Goal: Information Seeking & Learning: Learn about a topic

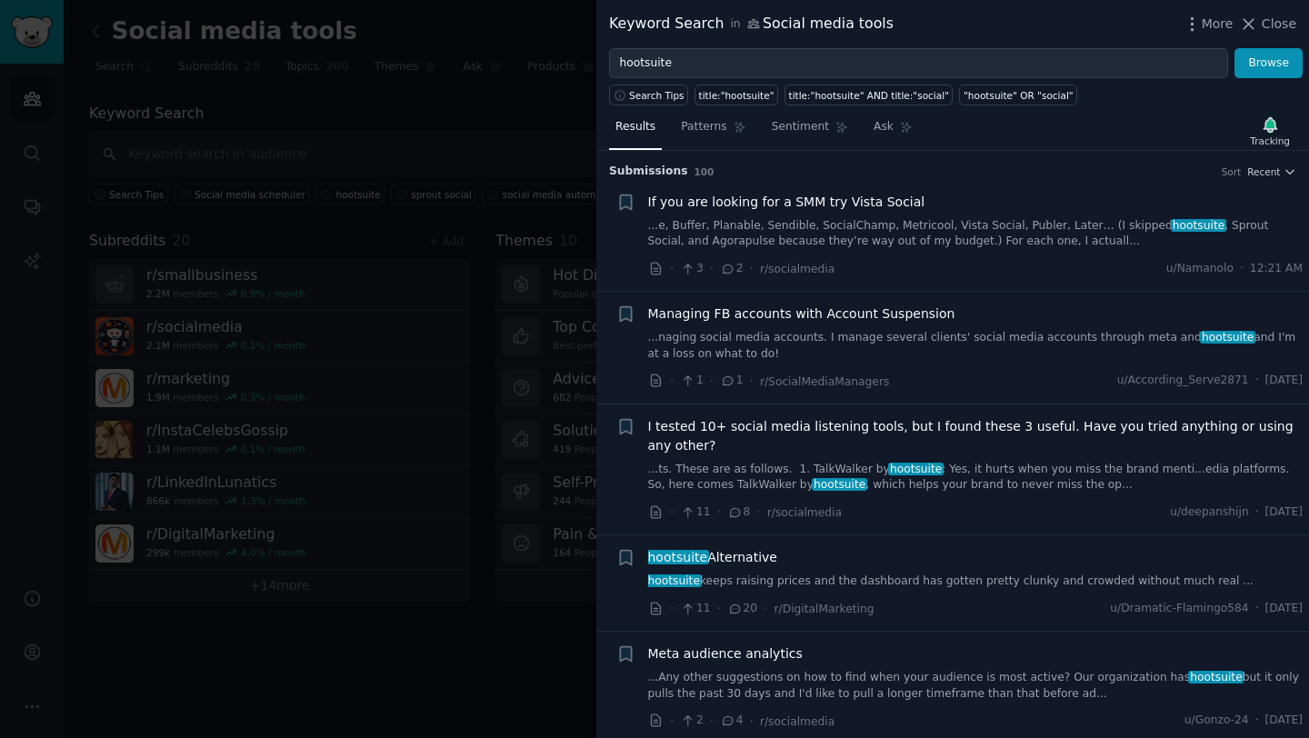
click at [846, 228] on link "...e, Buffer, Planable, Sendible, SocialChamp, Metricool, Vista Social, Publer,…" at bounding box center [976, 234] width 656 height 32
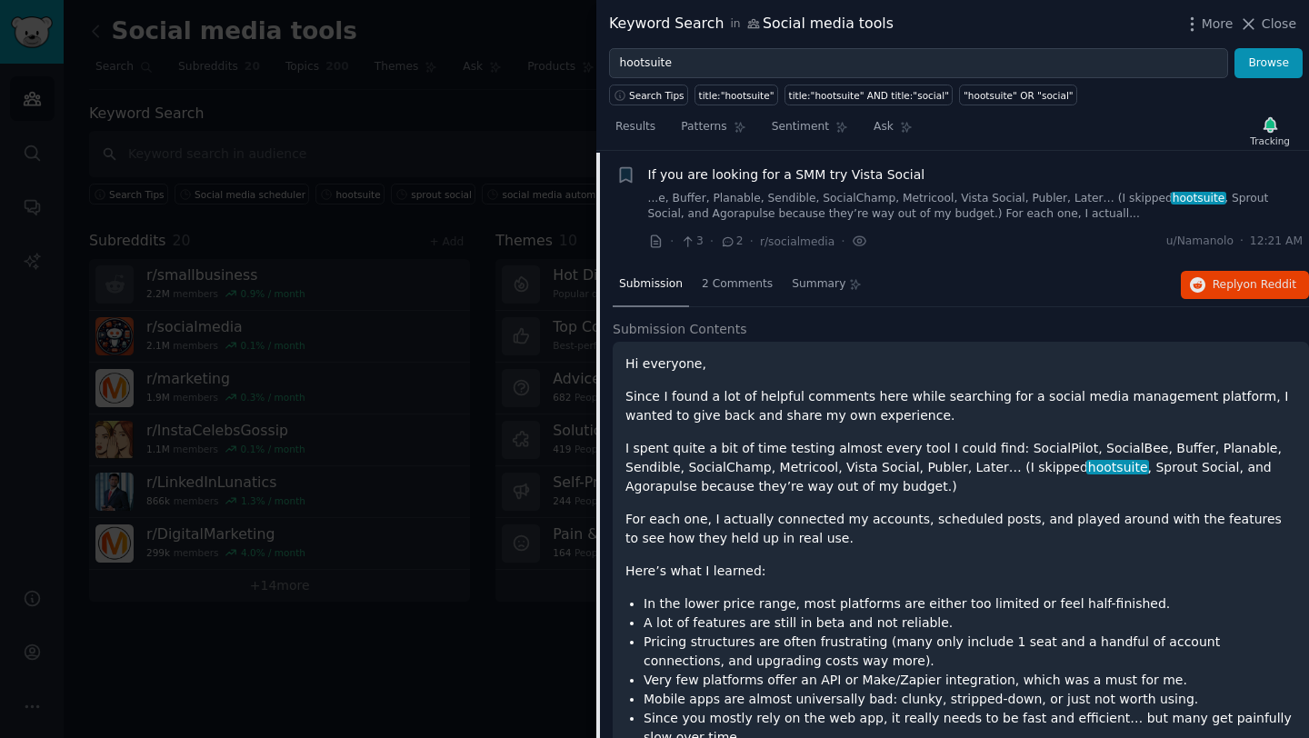
scroll to position [28, 0]
click at [1198, 283] on icon "button" at bounding box center [1198, 284] width 16 height 16
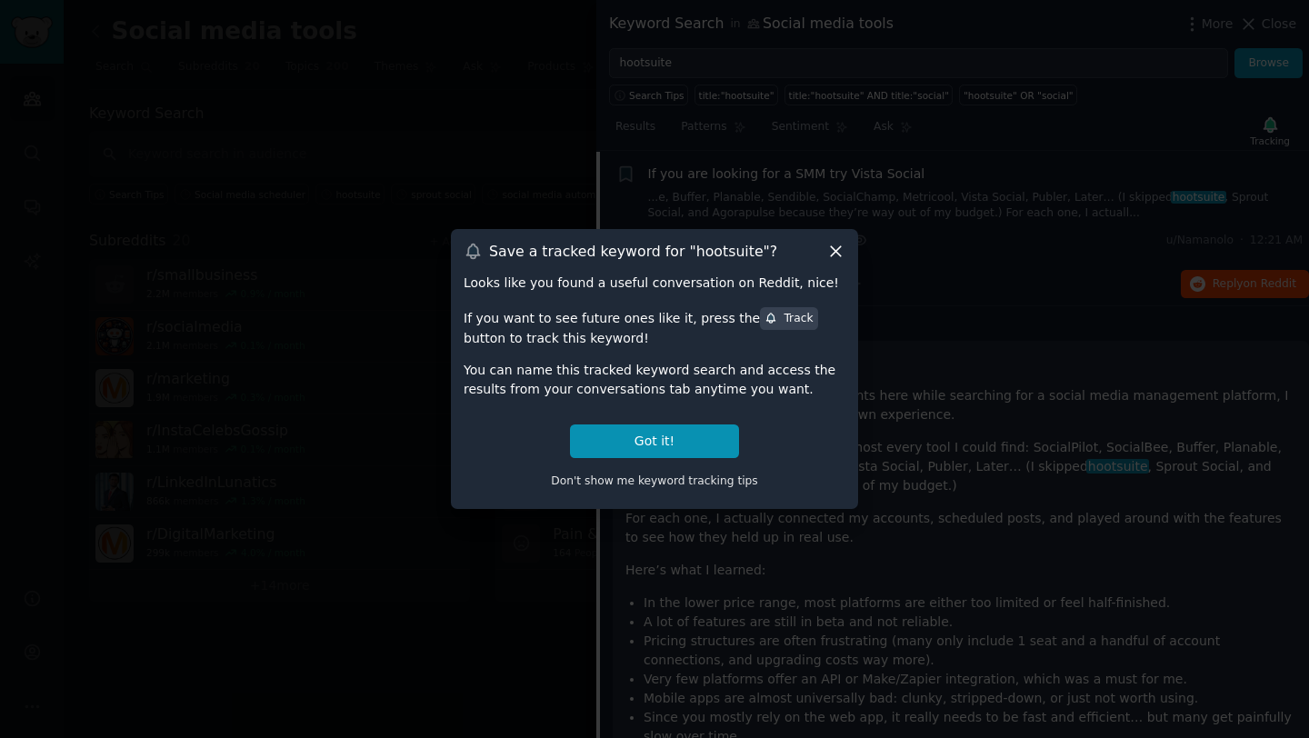
click at [837, 252] on icon at bounding box center [836, 251] width 19 height 19
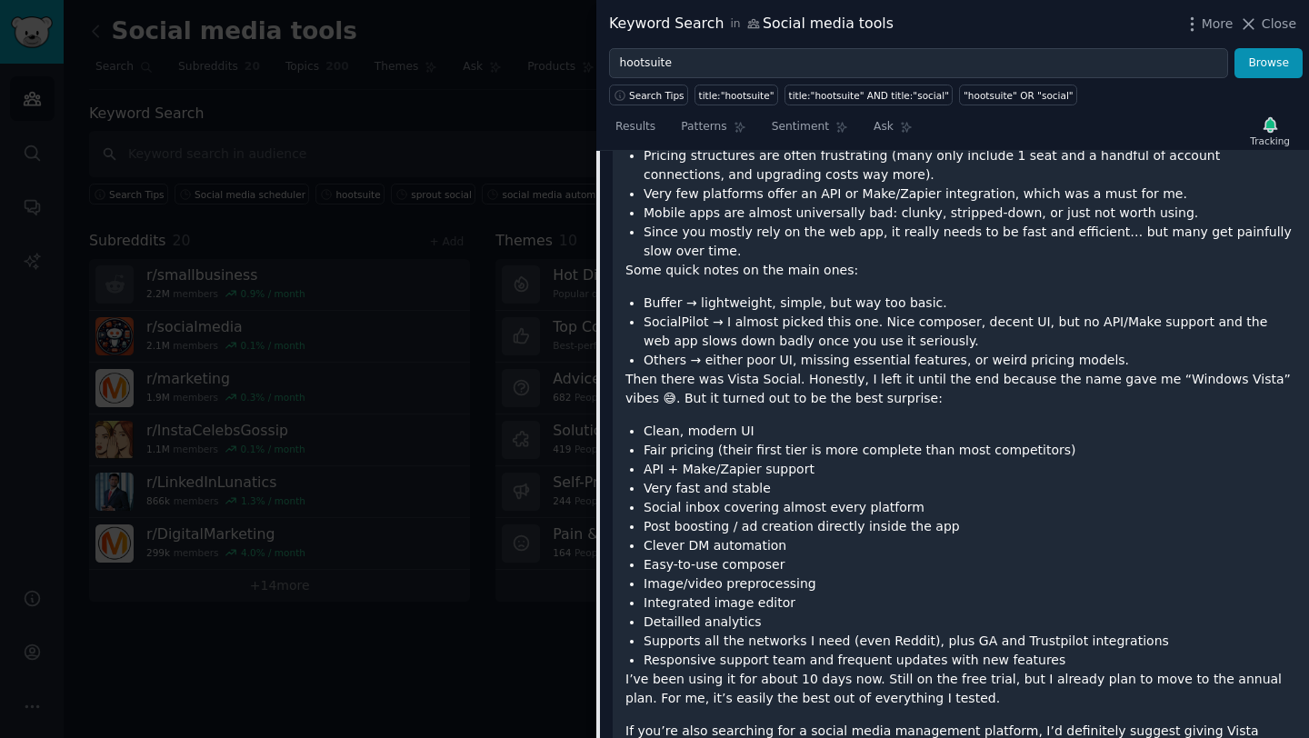
scroll to position [628, 0]
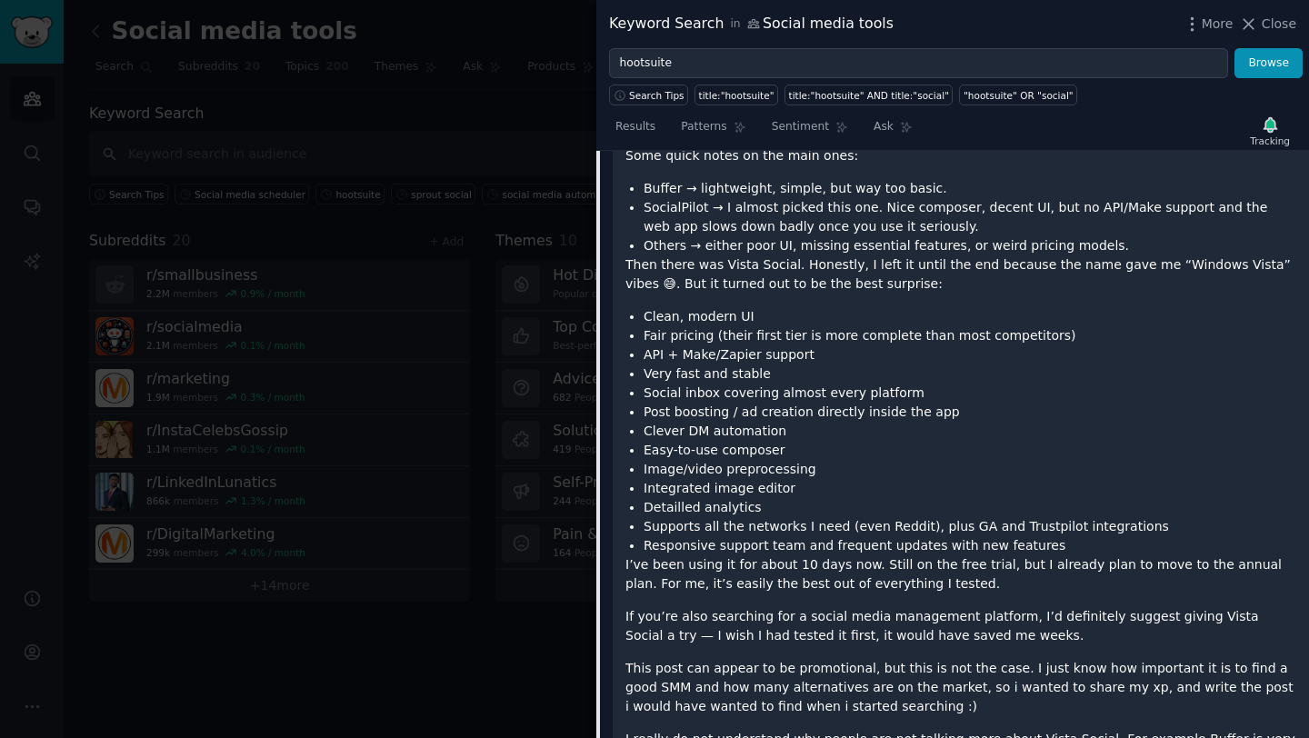
click at [700, 370] on li "Very fast and stable" at bounding box center [970, 374] width 653 height 19
click at [710, 272] on p "Then there was Vista Social. Honestly, I left it until the end because the name…" at bounding box center [961, 275] width 671 height 38
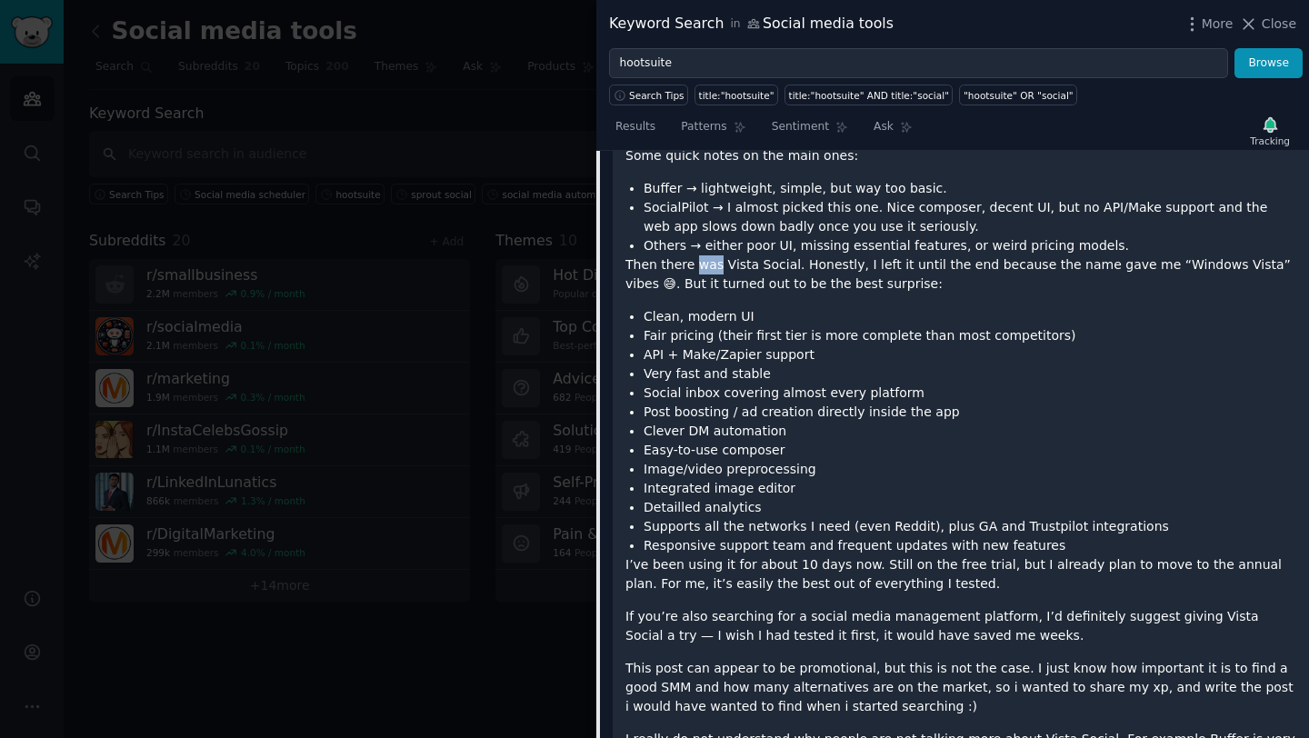
click at [710, 272] on p "Then there was Vista Social. Honestly, I left it until the end because the name…" at bounding box center [961, 275] width 671 height 38
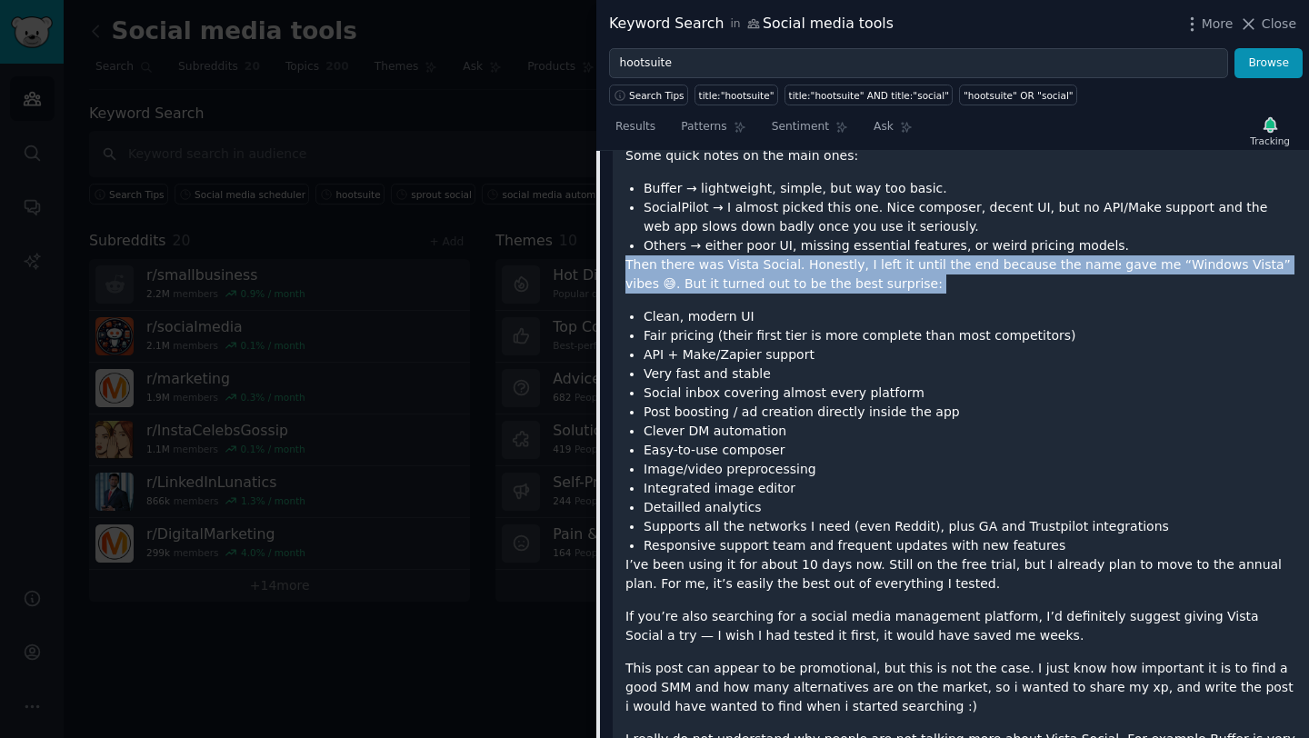
click at [710, 272] on p "Then there was Vista Social. Honestly, I left it until the end because the name…" at bounding box center [961, 275] width 671 height 38
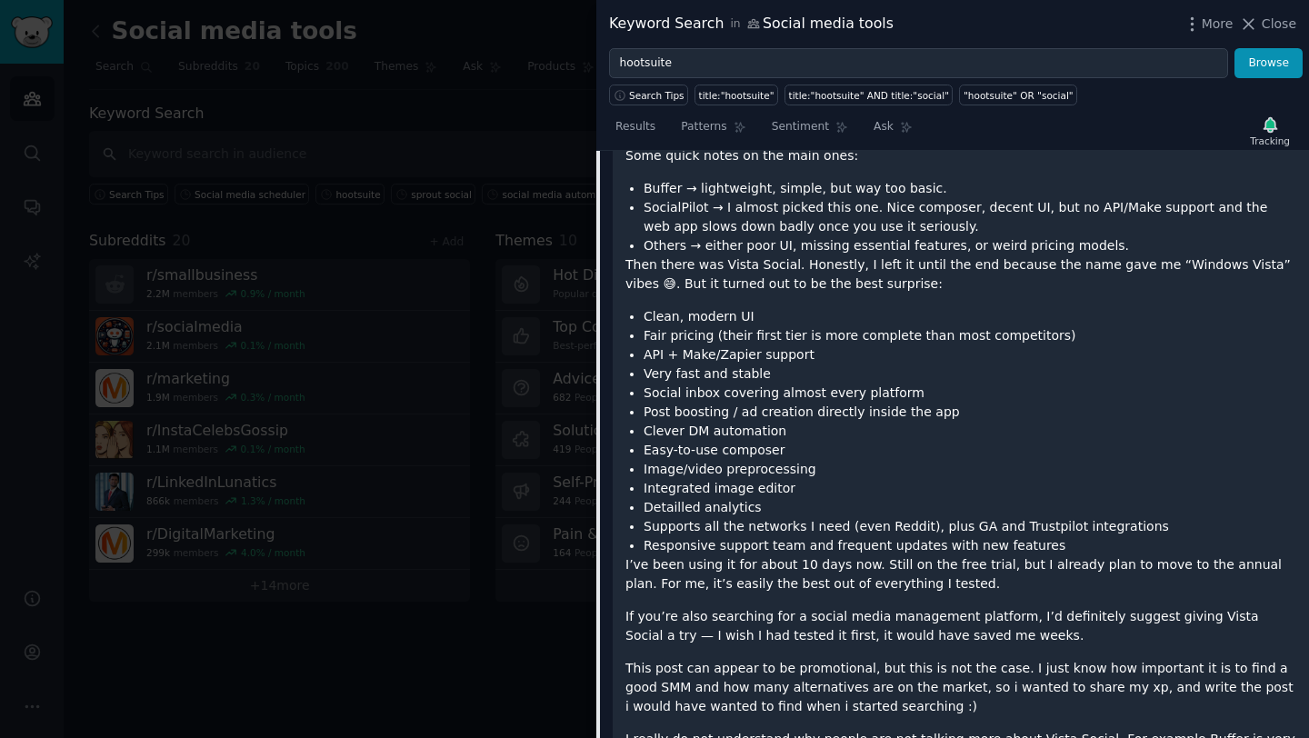
click at [710, 272] on p "Then there was Vista Social. Honestly, I left it until the end because the name…" at bounding box center [961, 275] width 671 height 38
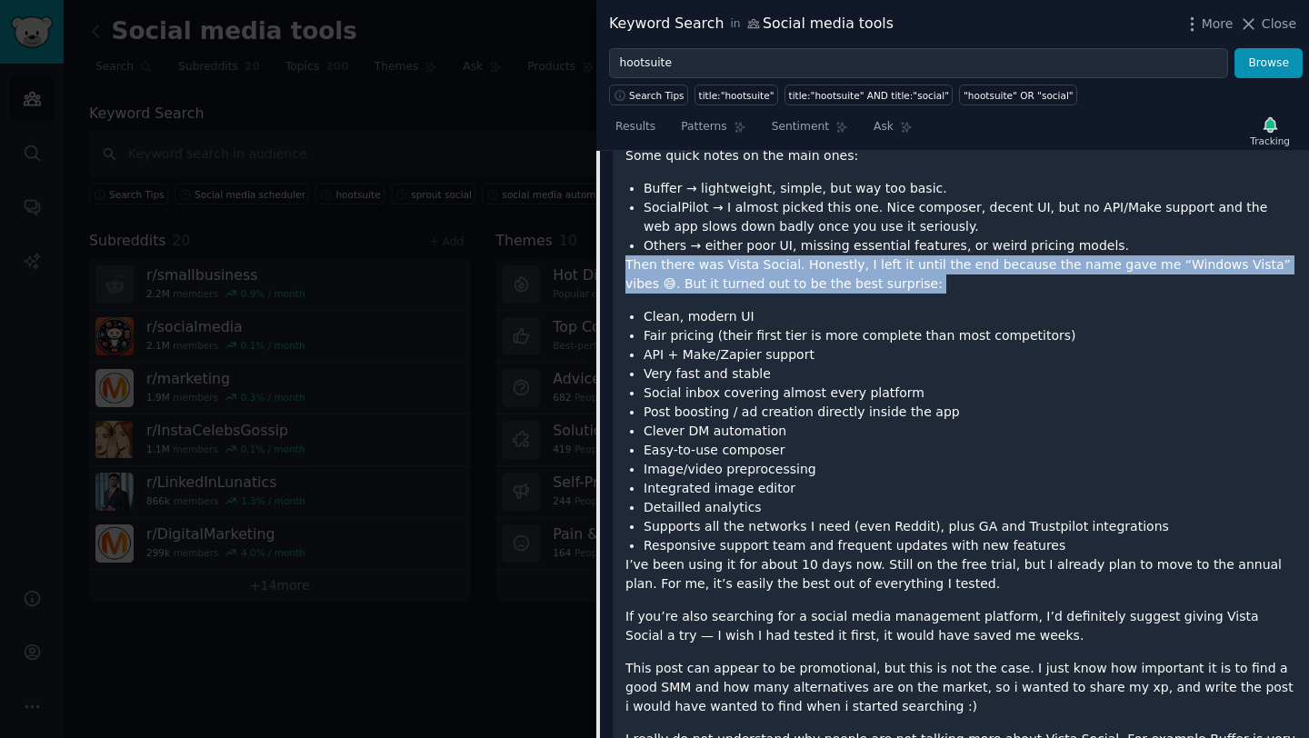
scroll to position [661, 0]
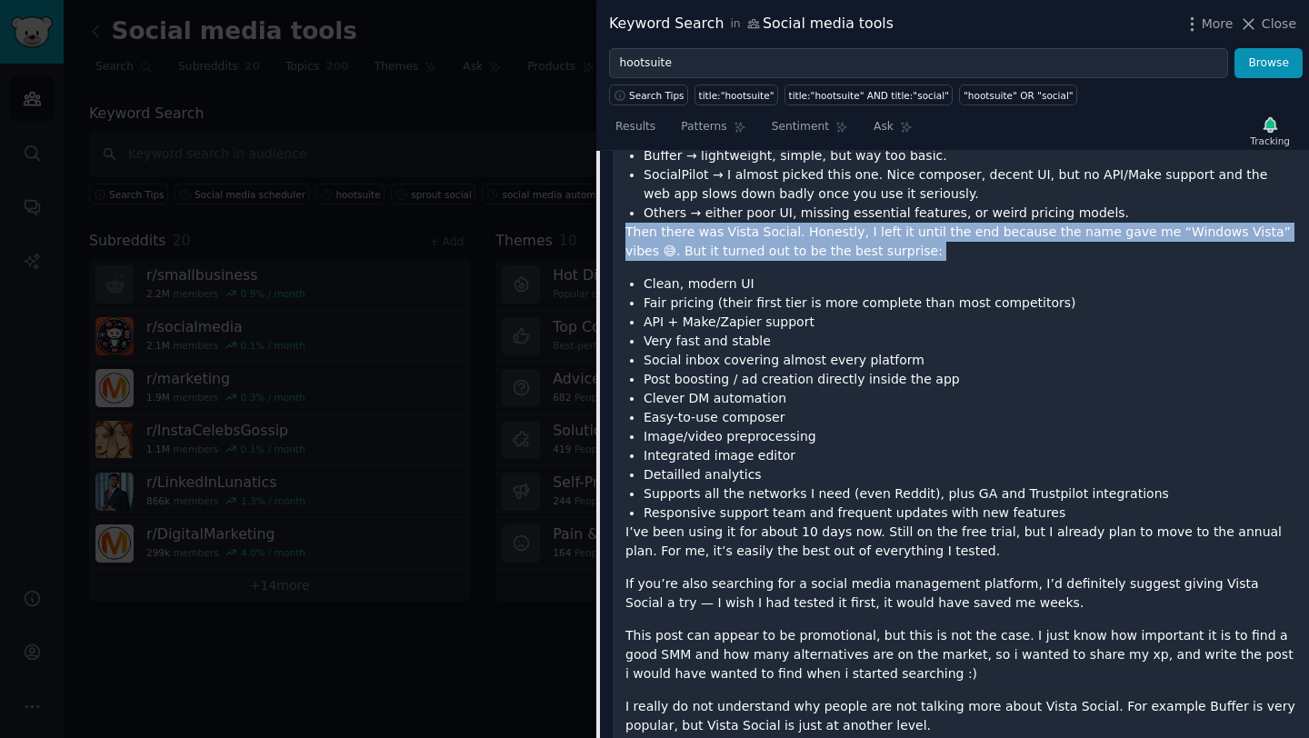
click at [707, 286] on li "Clean, modern UI" at bounding box center [970, 284] width 653 height 19
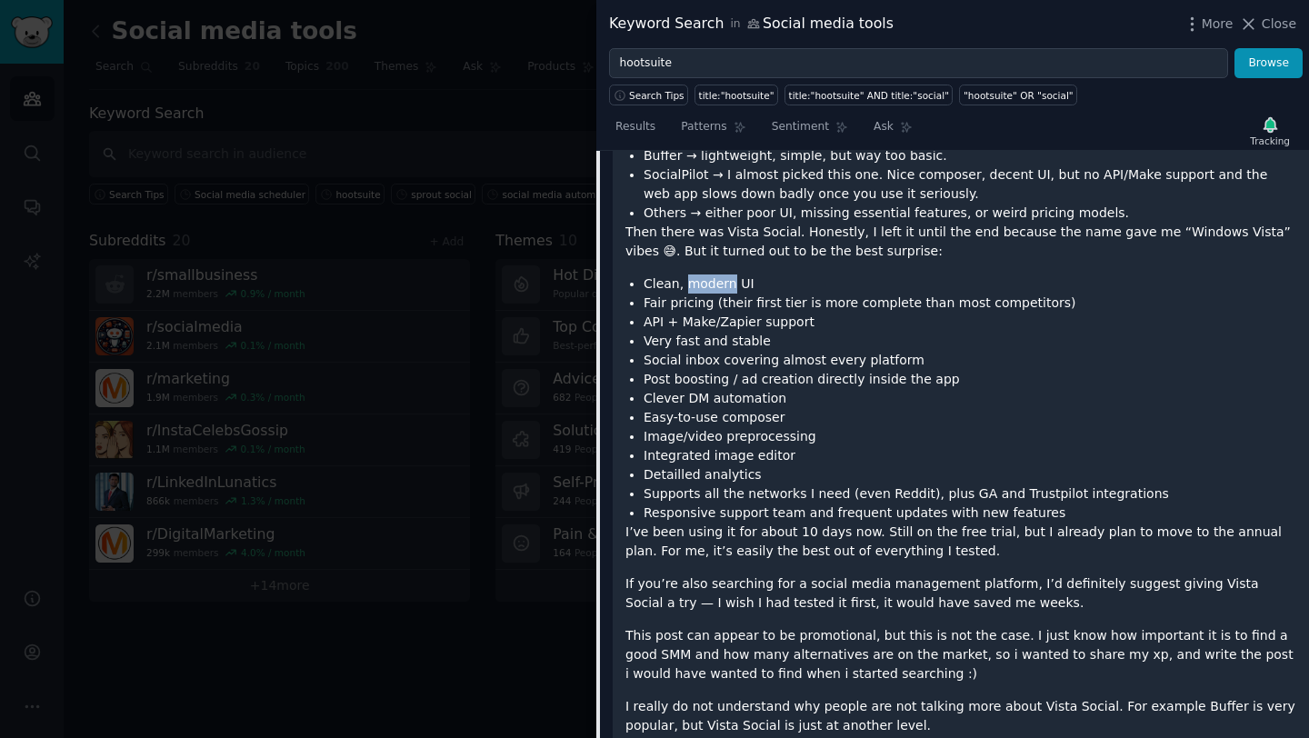
click at [707, 286] on li "Clean, modern UI" at bounding box center [970, 284] width 653 height 19
click at [707, 306] on li "Fair pricing (their first tier is more complete than most competitors)" at bounding box center [970, 303] width 653 height 19
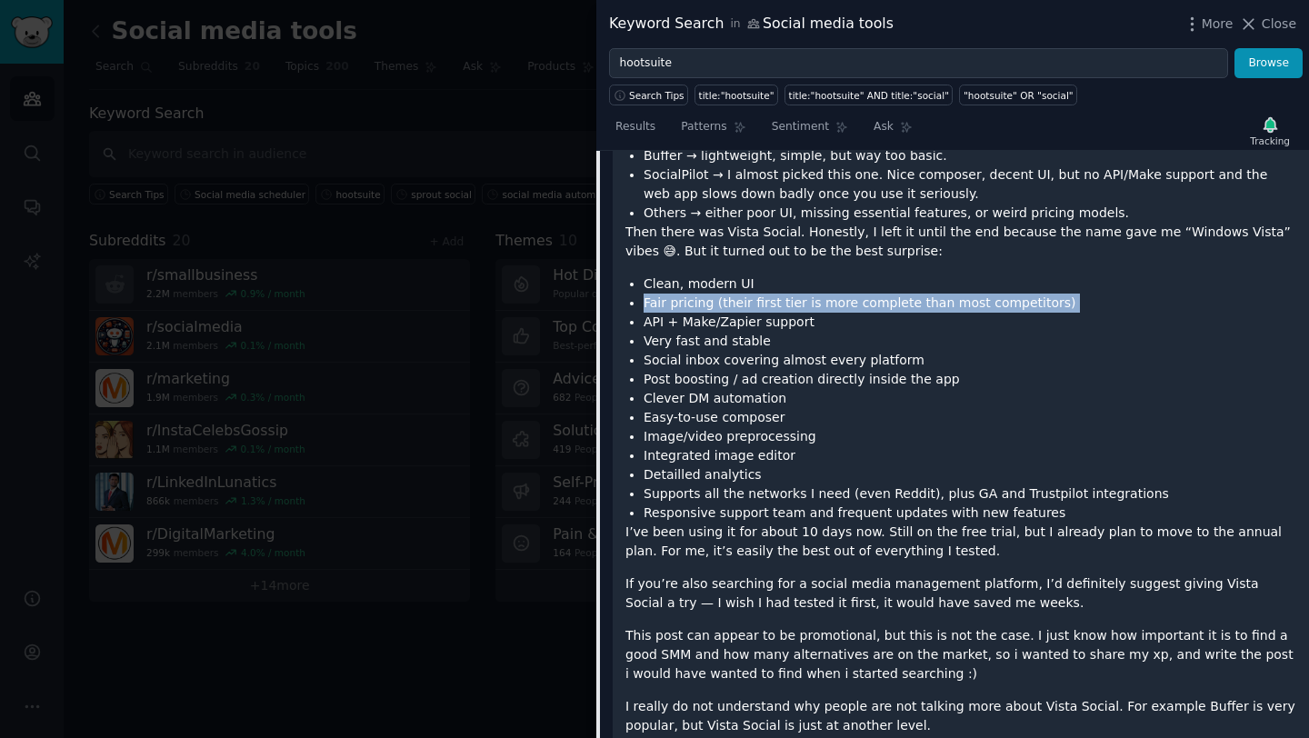
click at [707, 306] on li "Fair pricing (their first tier is more complete than most competitors)" at bounding box center [970, 303] width 653 height 19
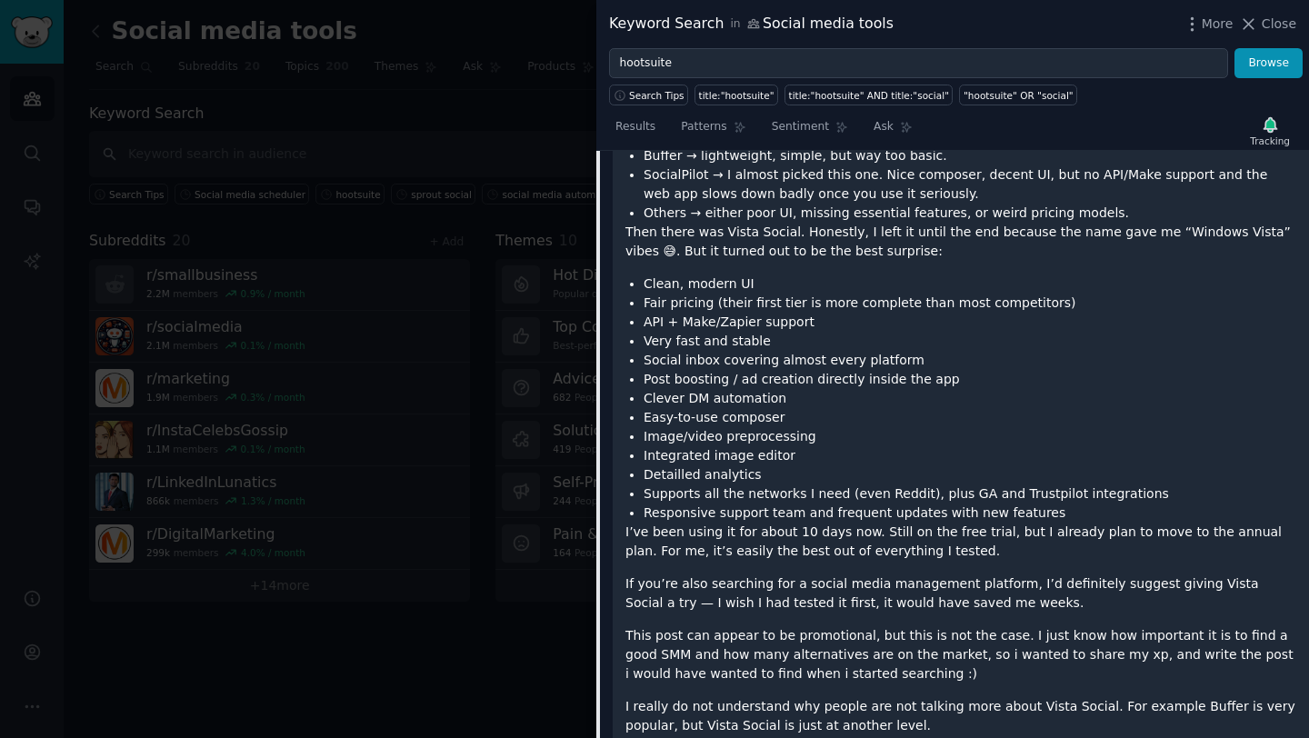
click at [737, 306] on li "Fair pricing (their first tier is more complete than most competitors)" at bounding box center [970, 303] width 653 height 19
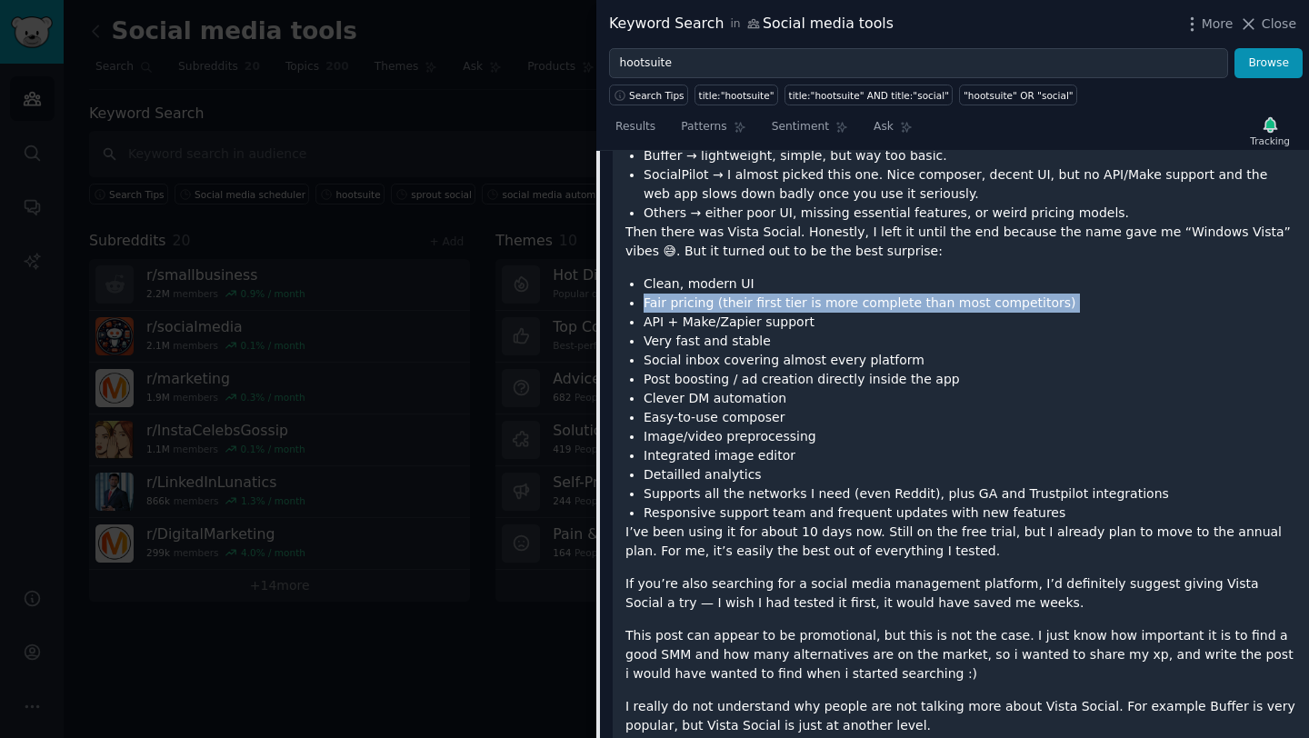
click at [777, 301] on li "Fair pricing (their first tier is more complete than most competitors)" at bounding box center [970, 303] width 653 height 19
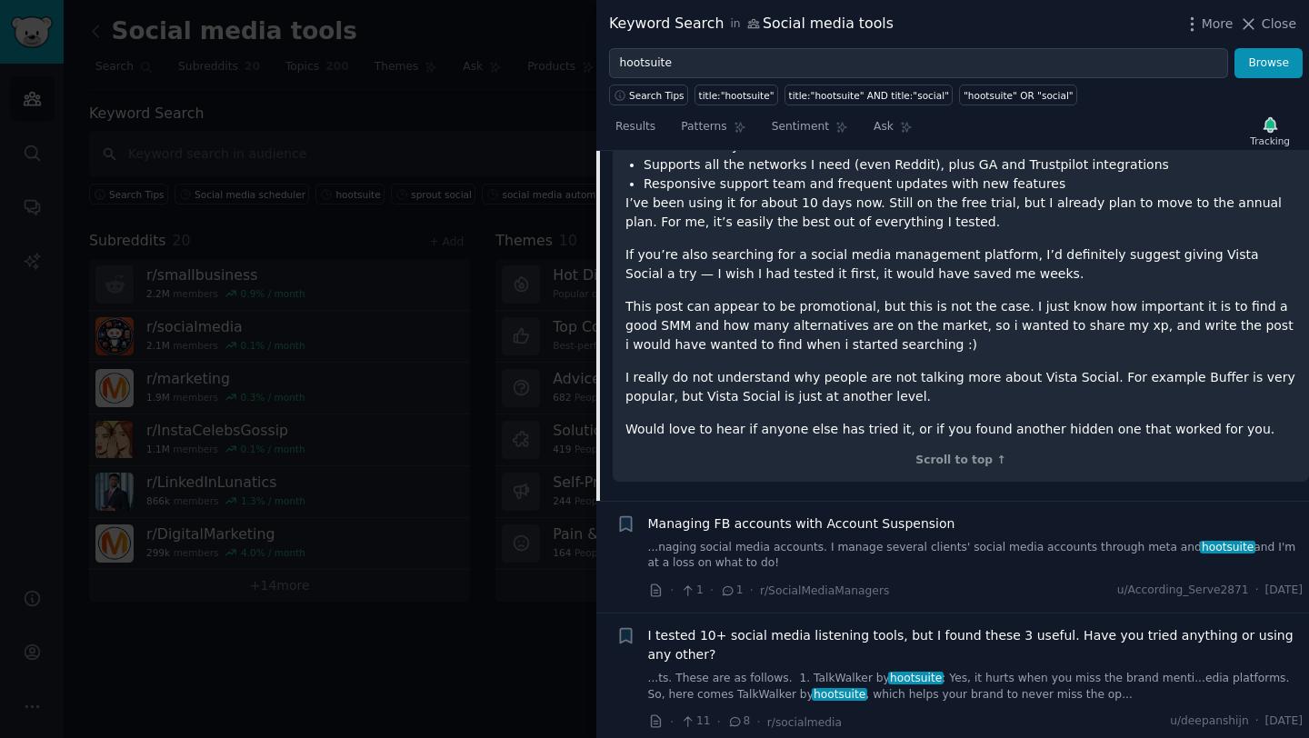
scroll to position [1056, 0]
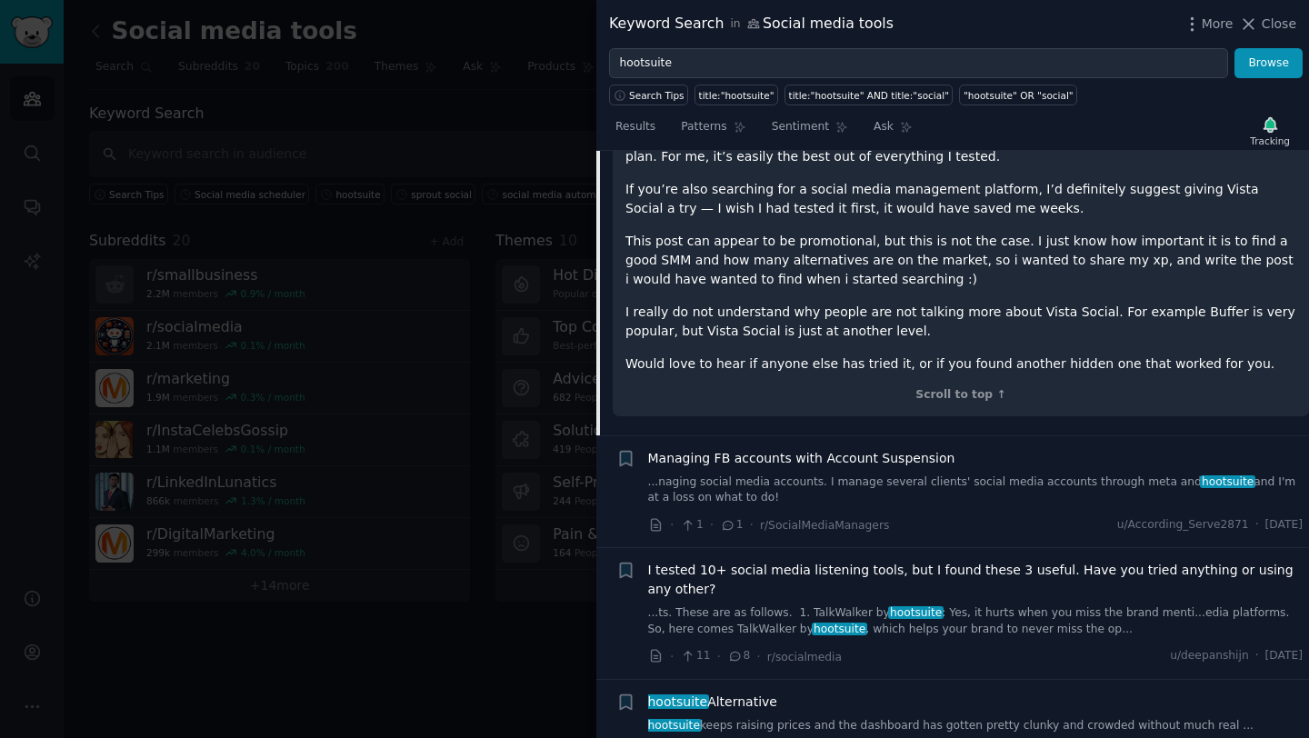
click at [496, 266] on div at bounding box center [654, 369] width 1309 height 738
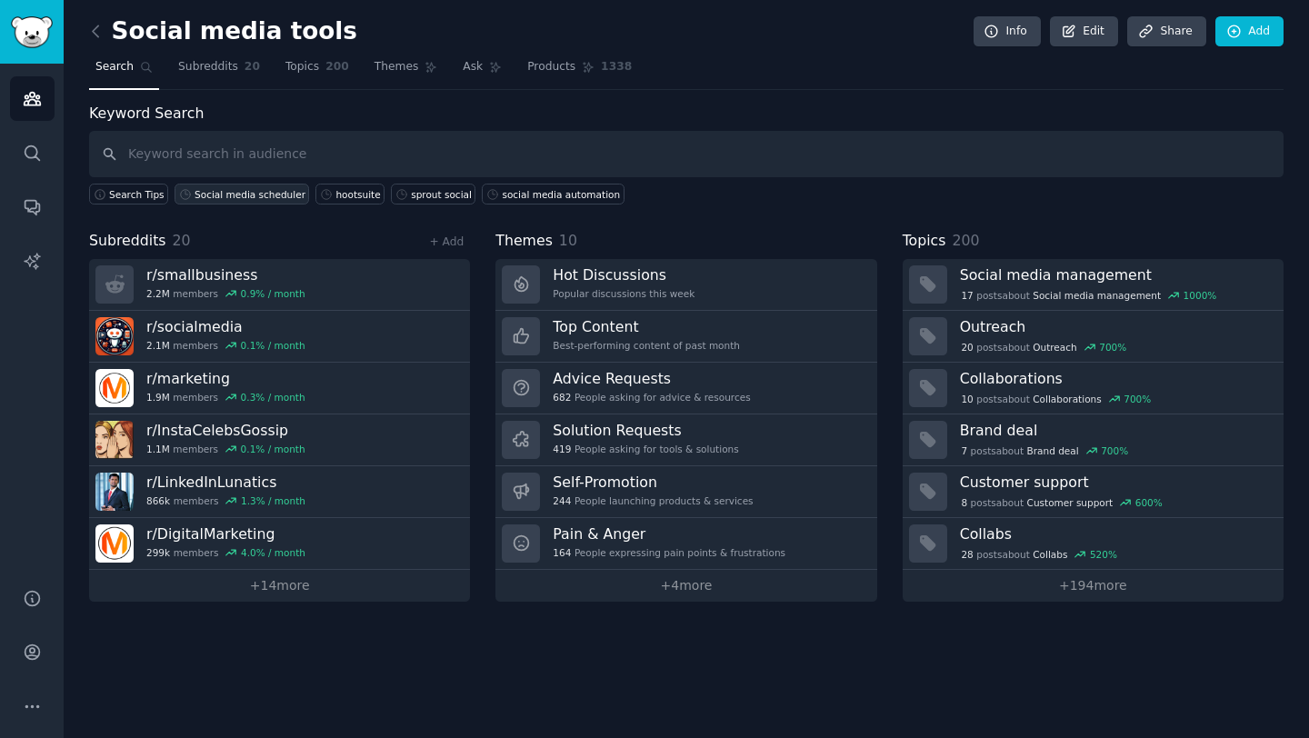
click at [256, 195] on div "Social media scheduler" at bounding box center [250, 194] width 111 height 13
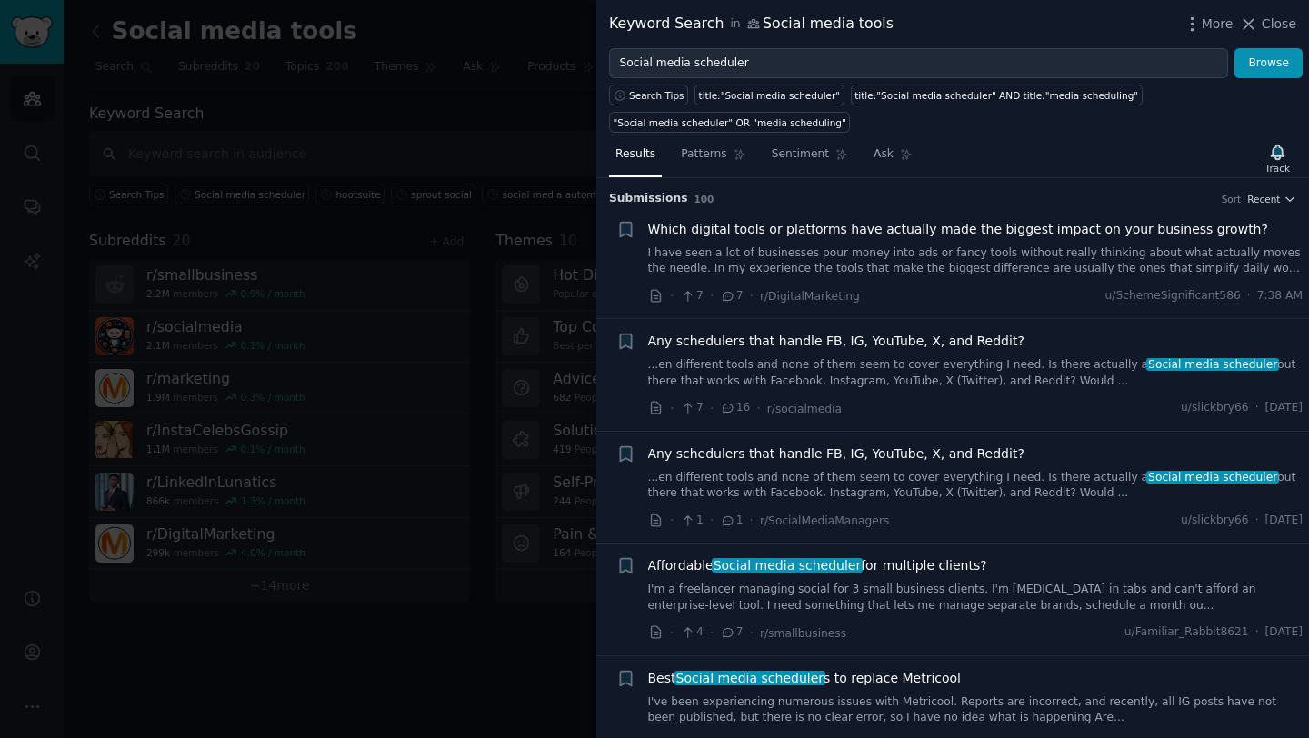
click at [764, 264] on link "I have seen a lot of businesses pour money into ads or fancy tools without real…" at bounding box center [976, 262] width 656 height 32
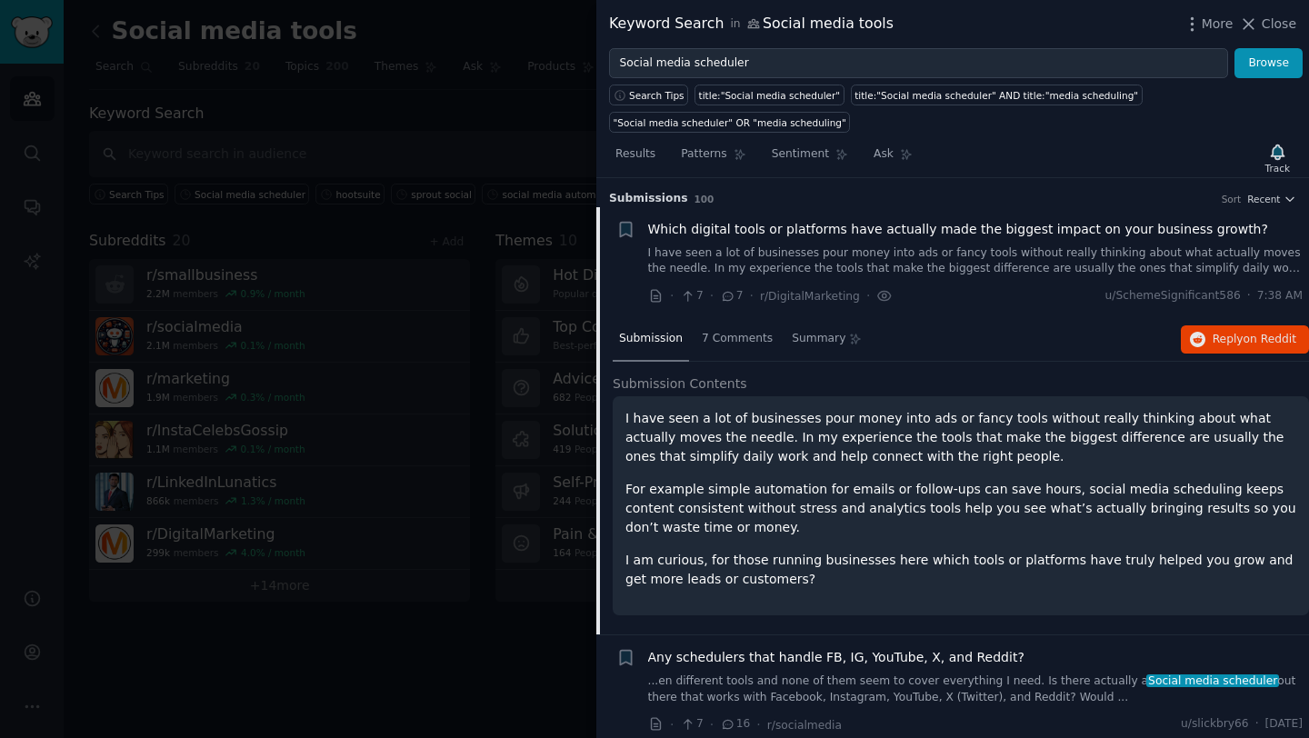
scroll to position [28, 0]
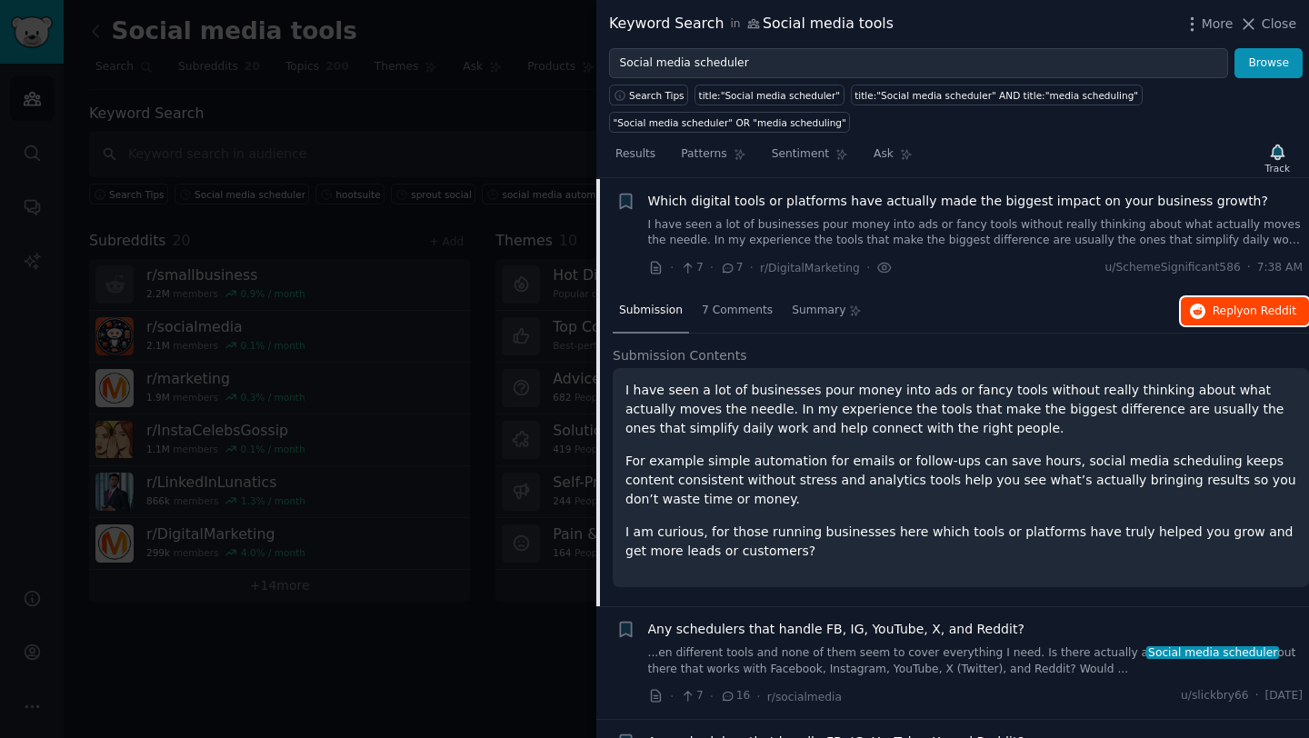
click at [1215, 320] on button "Reply on Reddit" at bounding box center [1245, 311] width 128 height 29
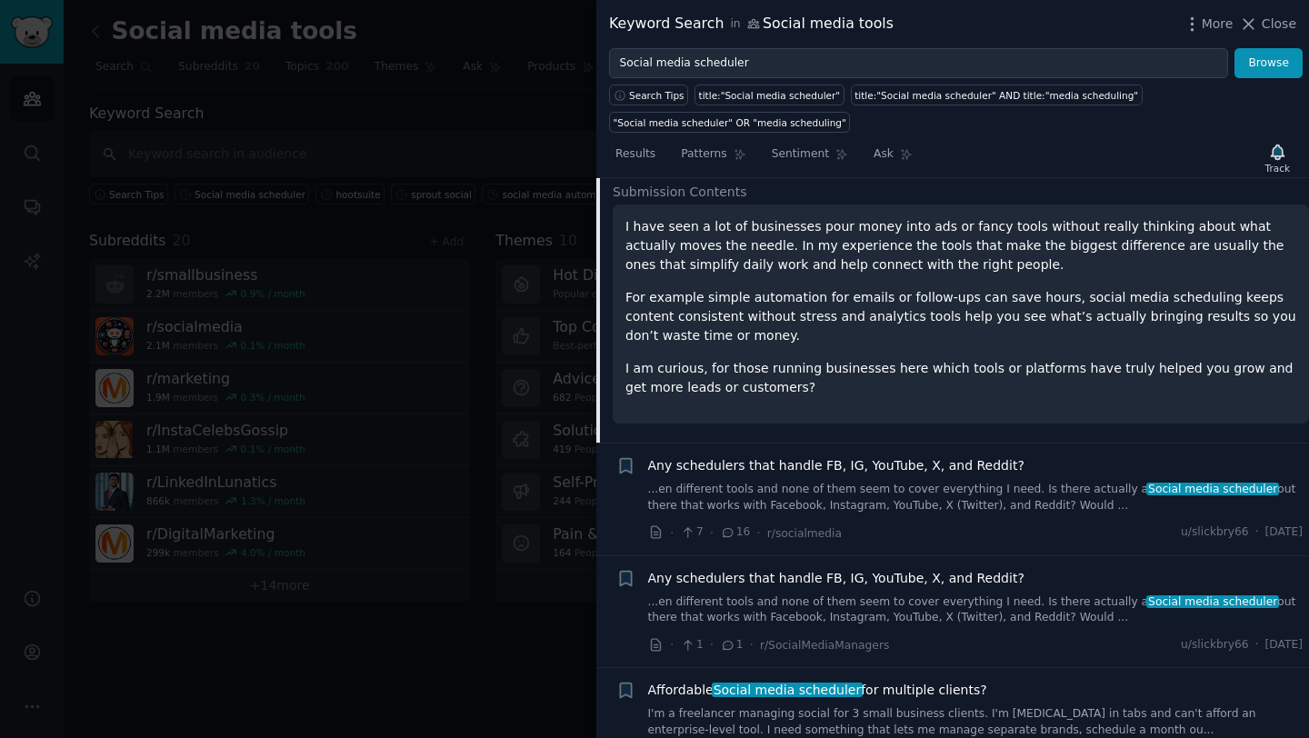
scroll to position [208, 0]
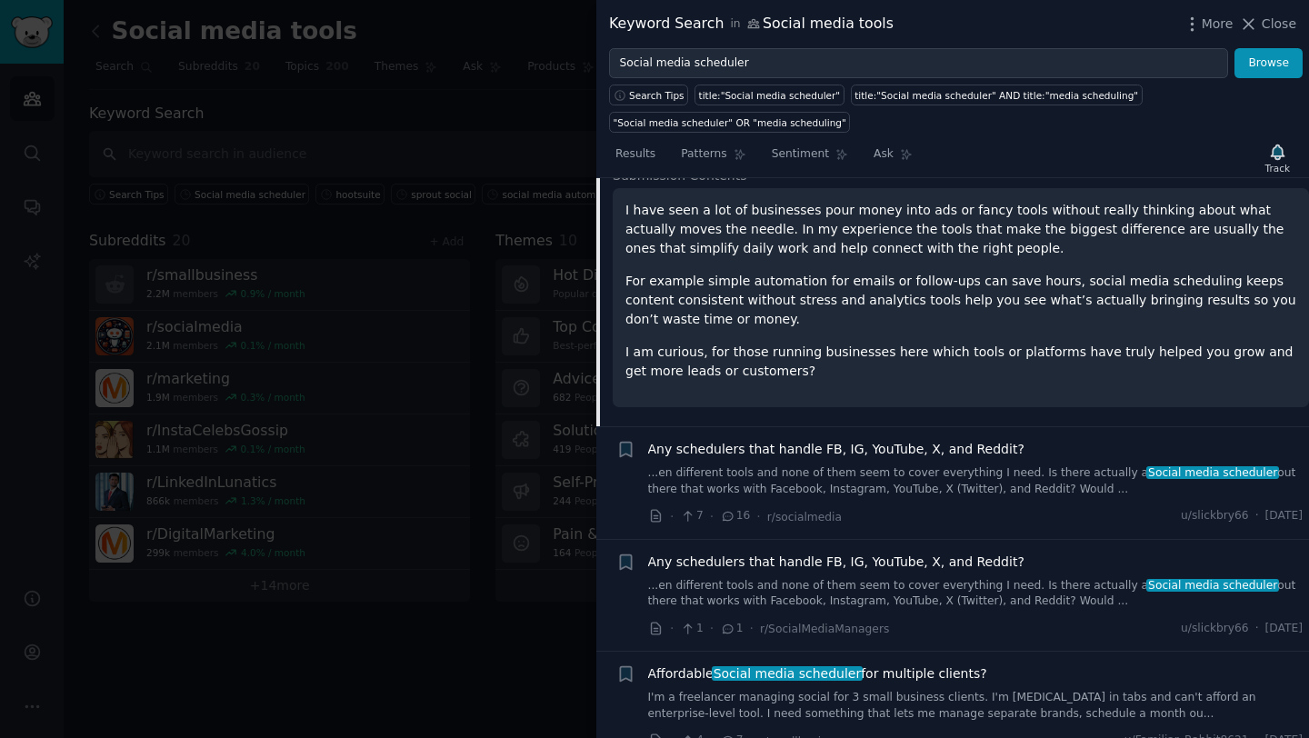
click at [1017, 479] on link "...en different tools and none of them seem to cover everything I need. Is ther…" at bounding box center [976, 482] width 656 height 32
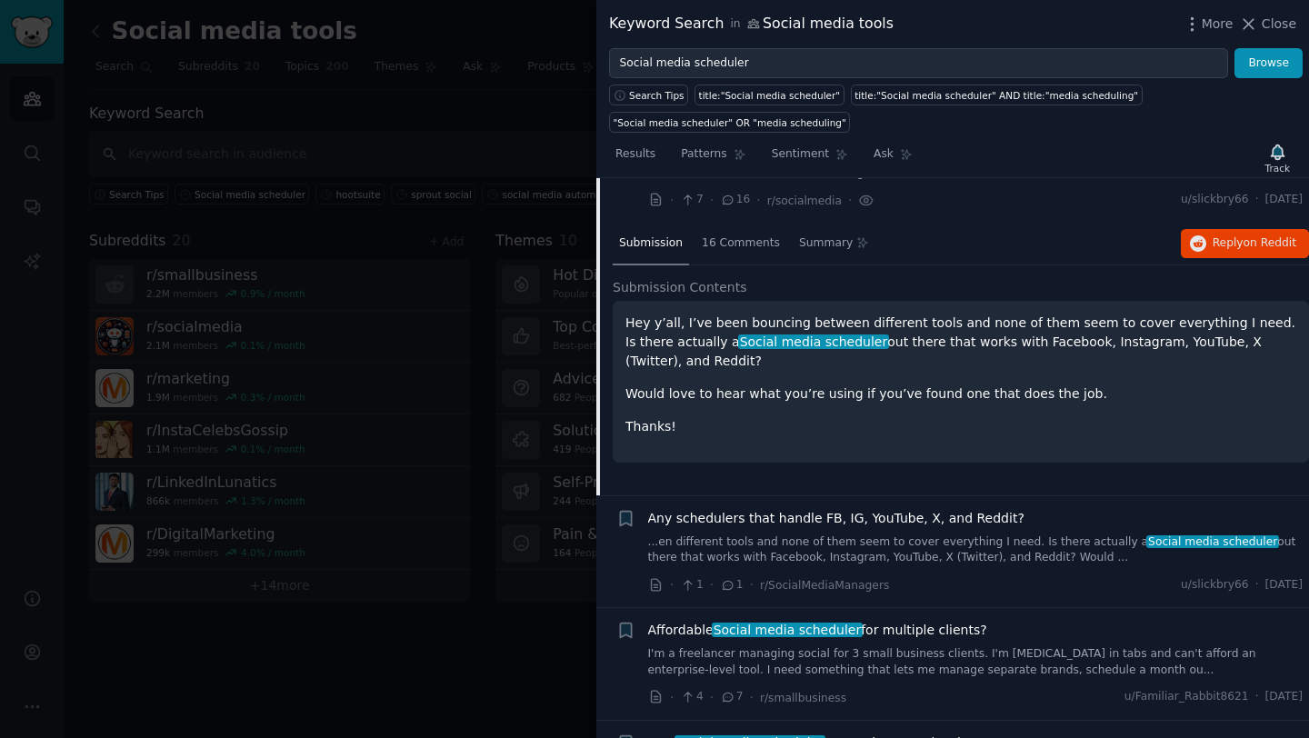
scroll to position [141, 0]
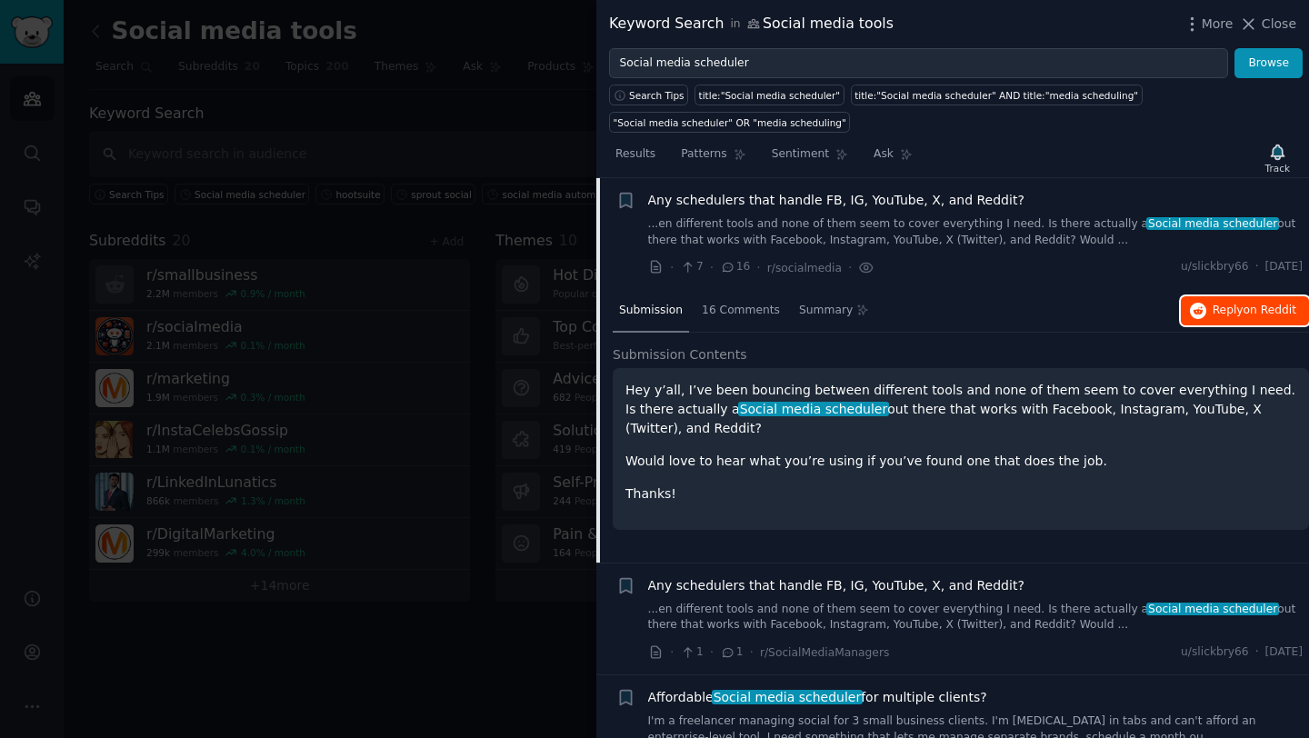
click at [1239, 314] on span "Reply on Reddit" at bounding box center [1255, 311] width 84 height 16
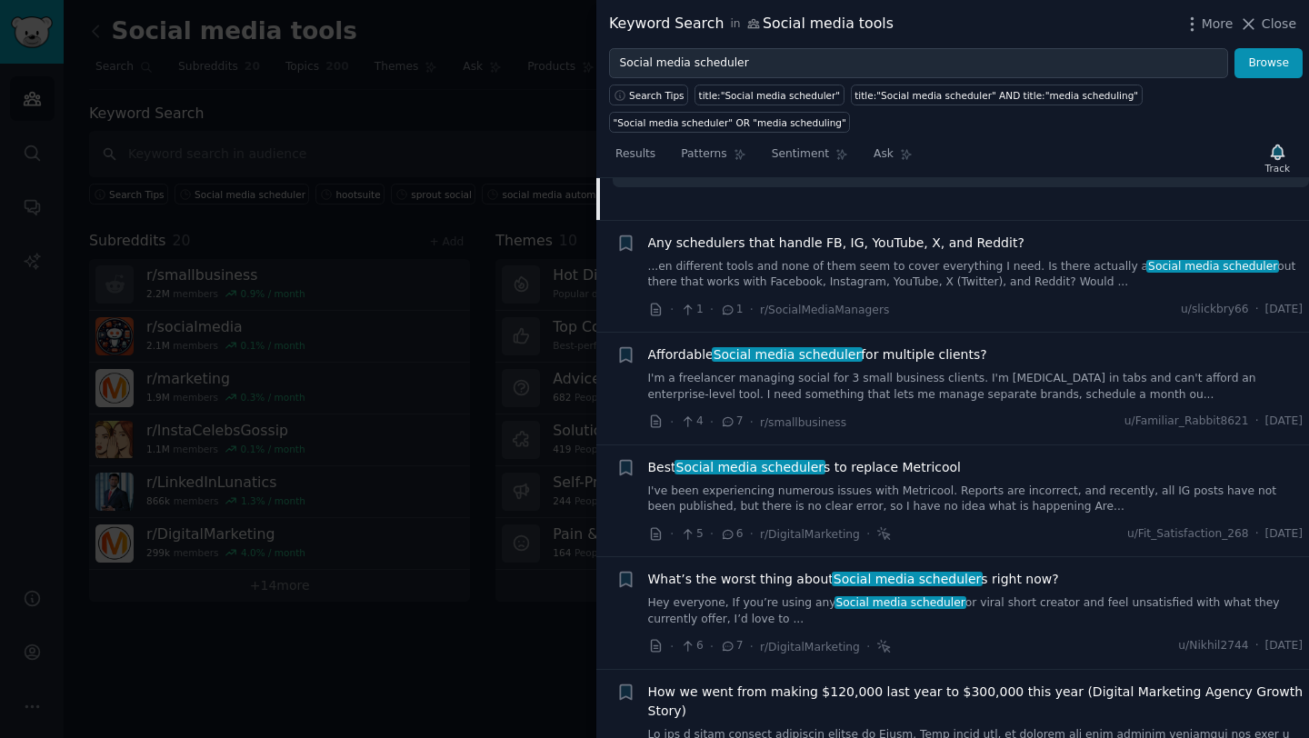
scroll to position [485, 0]
click at [890, 372] on link "I'm a freelancer managing social for 3 small business clients. I'm [MEDICAL_DAT…" at bounding box center [976, 386] width 656 height 32
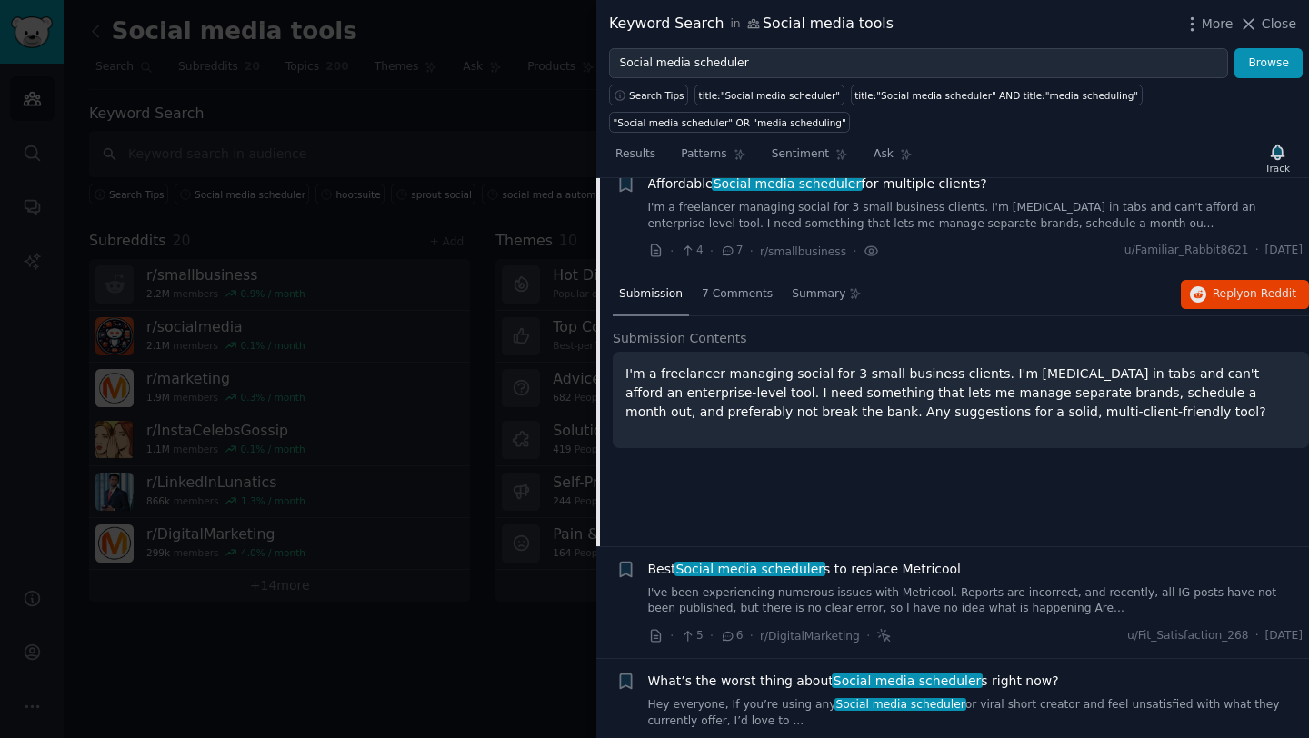
scroll to position [366, 0]
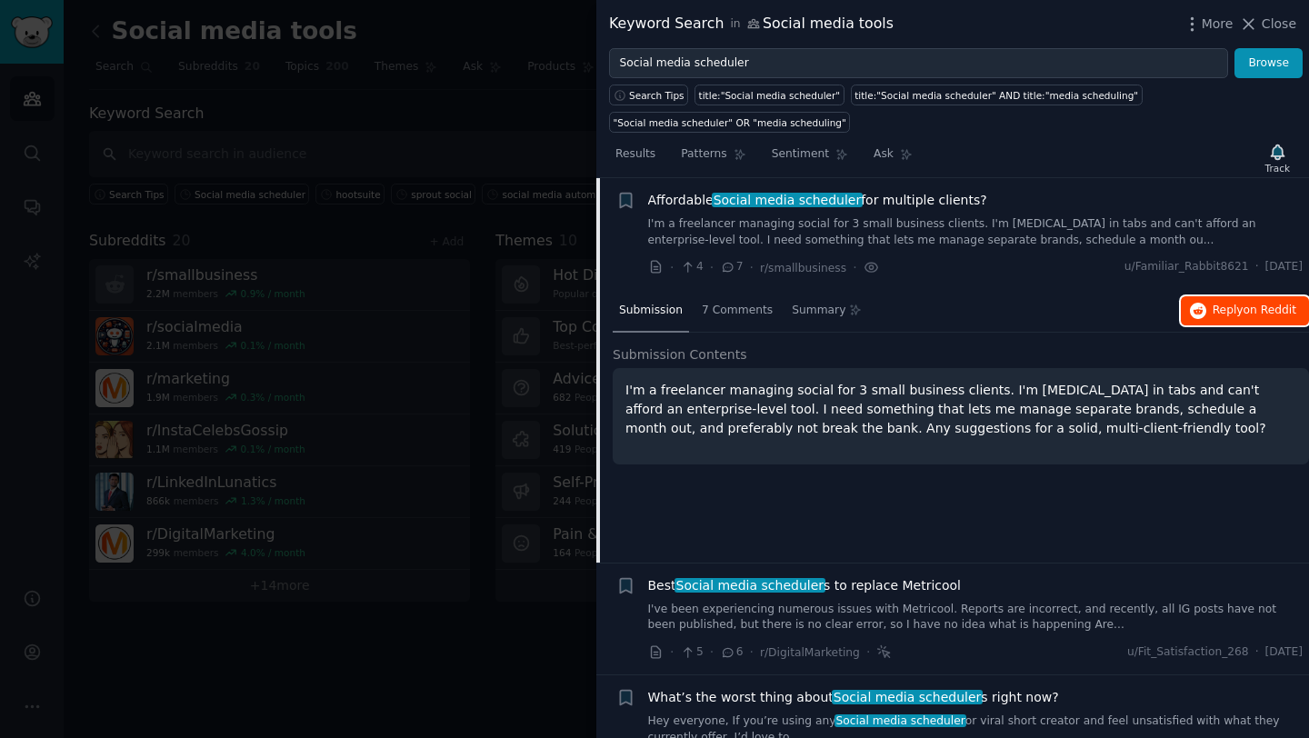
click at [1226, 311] on span "Reply on Reddit" at bounding box center [1255, 311] width 84 height 16
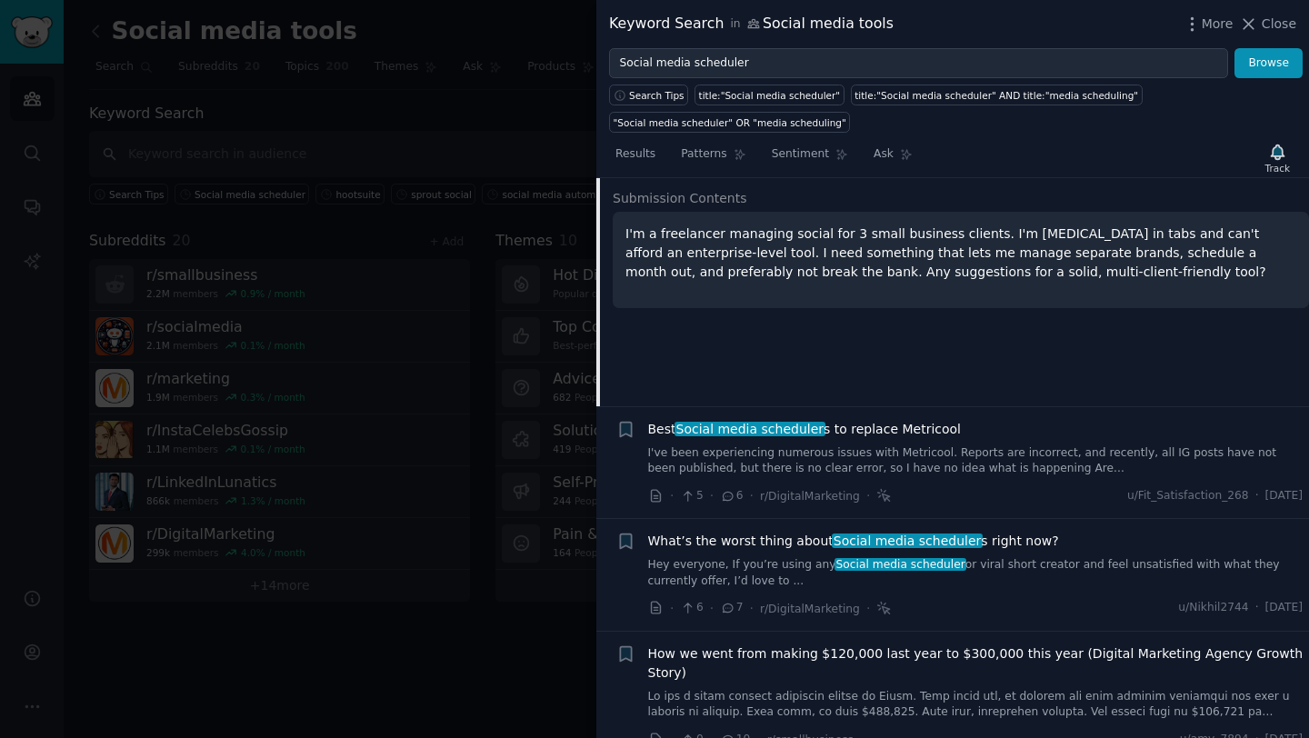
click at [775, 470] on link "I've been experiencing numerous issues with Metricool. Reports are incorrect, a…" at bounding box center [976, 462] width 656 height 32
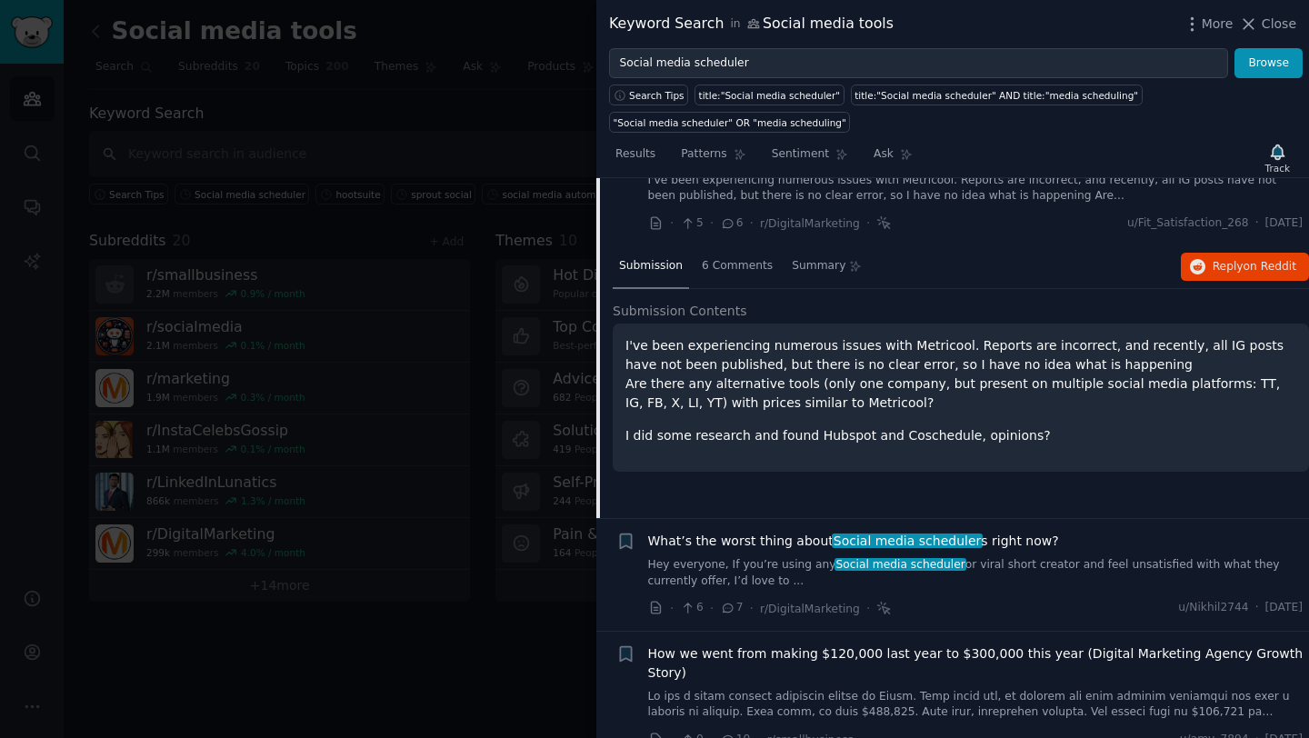
scroll to position [477, 0]
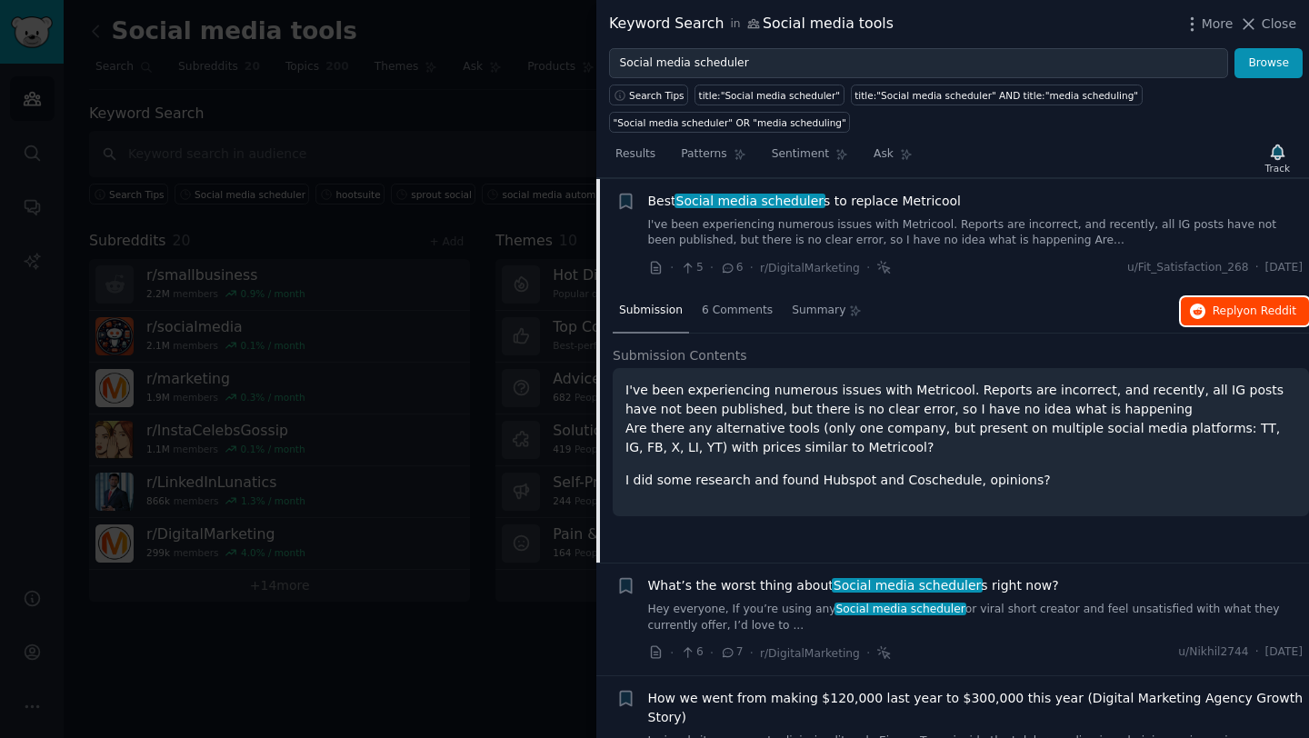
click at [1236, 311] on span "Reply on Reddit" at bounding box center [1255, 312] width 84 height 16
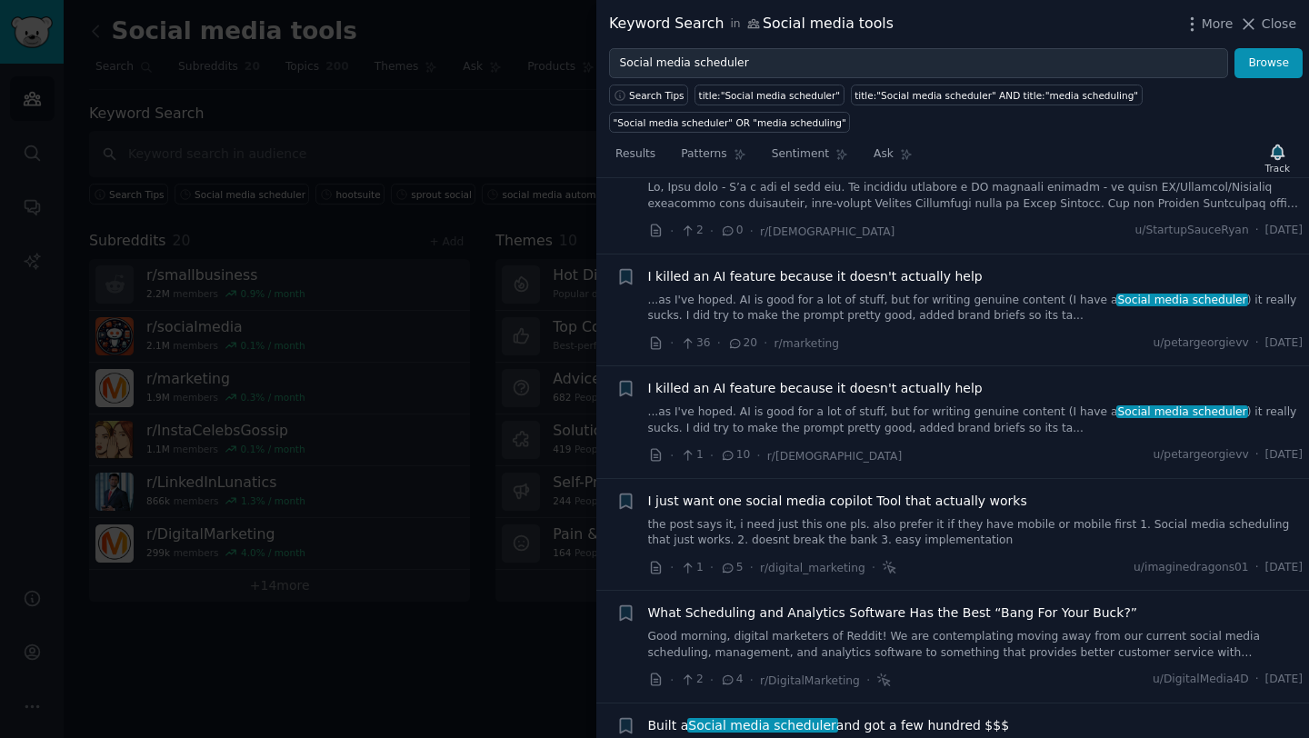
scroll to position [1154, 0]
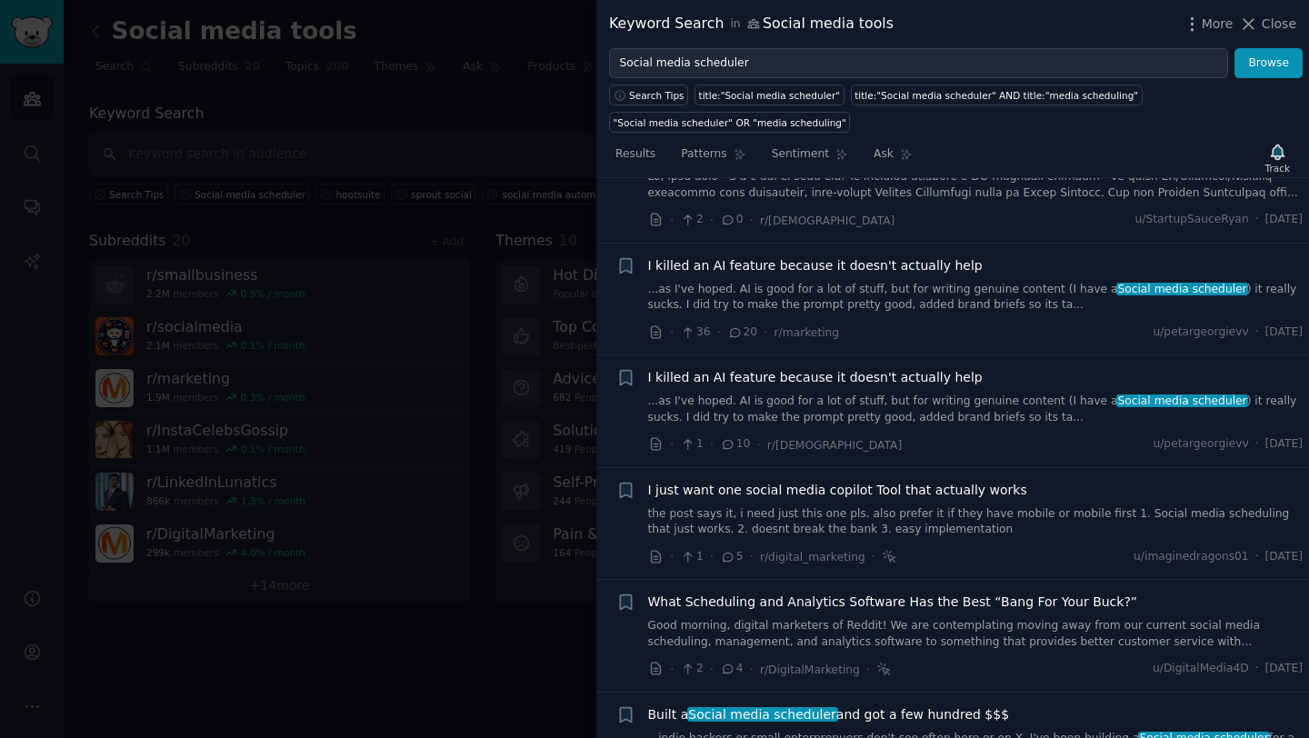
click at [813, 526] on link "the post says it, i need just this one pls. also prefer it if they have mobile …" at bounding box center [976, 522] width 656 height 32
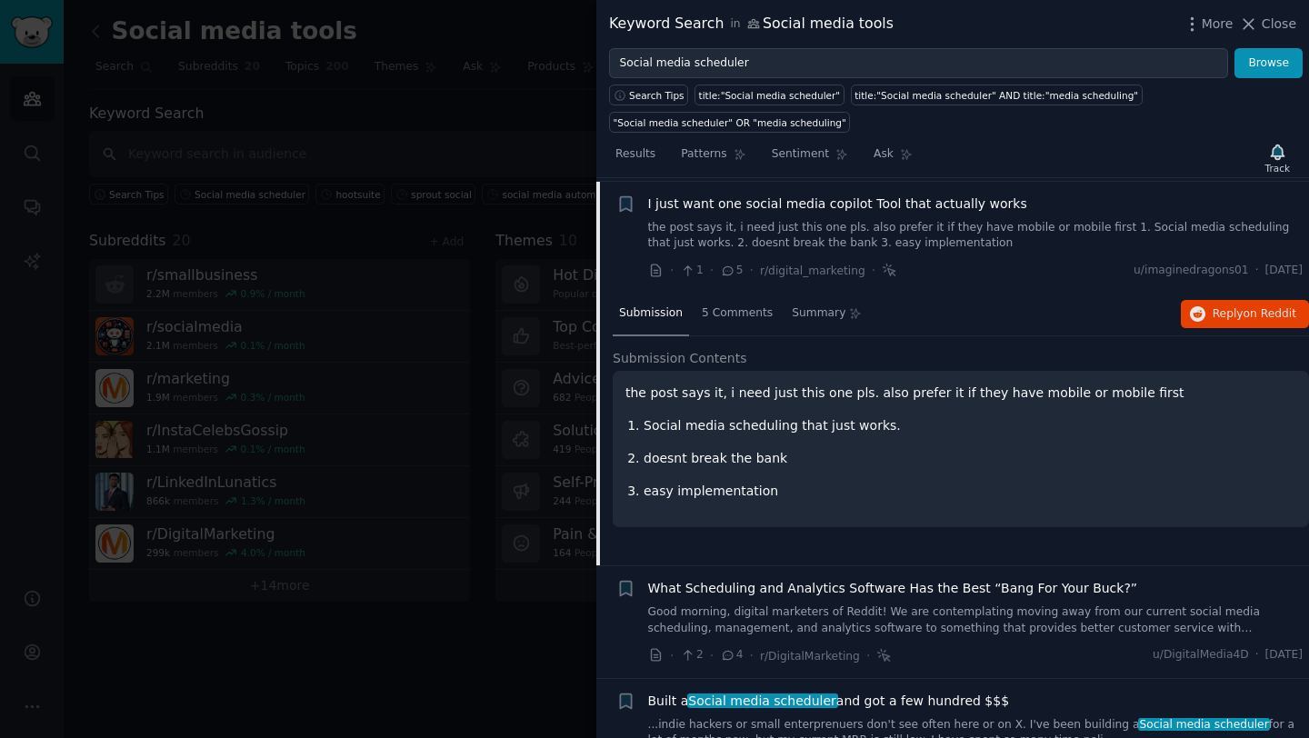
scroll to position [1170, 0]
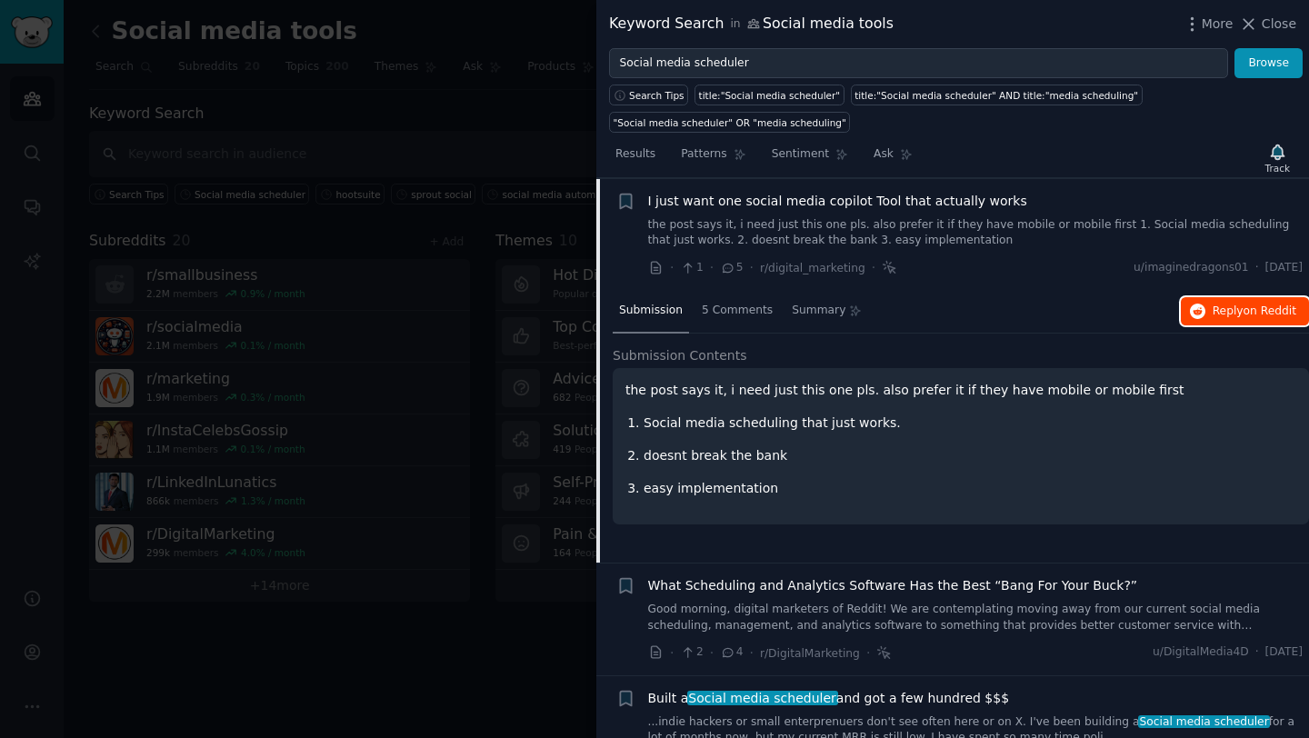
click at [1227, 322] on button "Reply on Reddit" at bounding box center [1245, 311] width 128 height 29
